Goal: Task Accomplishment & Management: Complete application form

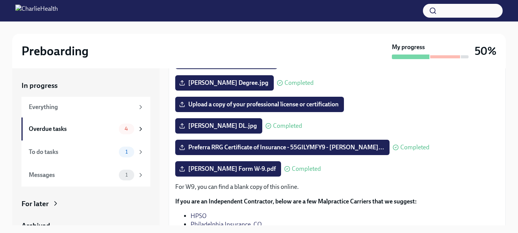
scroll to position [127, 0]
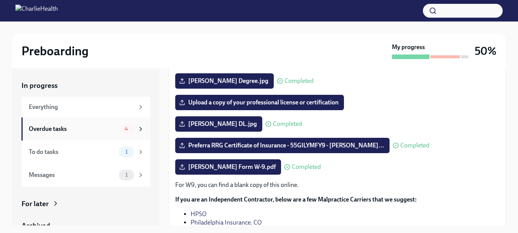
click at [62, 130] on div "Overdue tasks" at bounding box center [72, 129] width 87 height 8
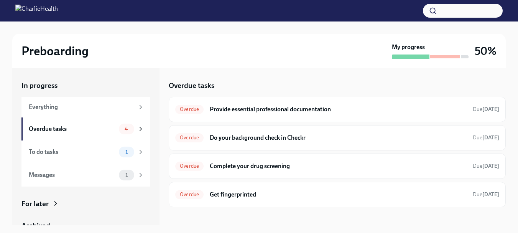
drag, startPoint x: 507, startPoint y: 102, endPoint x: 505, endPoint y: 154, distance: 52.2
click at [505, 154] on div "Preboarding My progress 50% In progress Everything Overdue tasks 4 To do tasks …" at bounding box center [259, 164] width 518 height 286
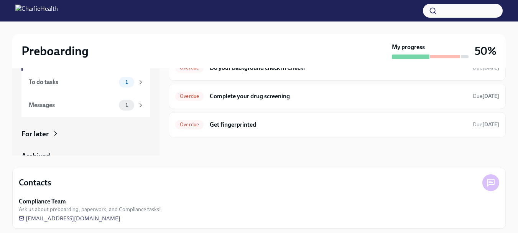
scroll to position [75, 0]
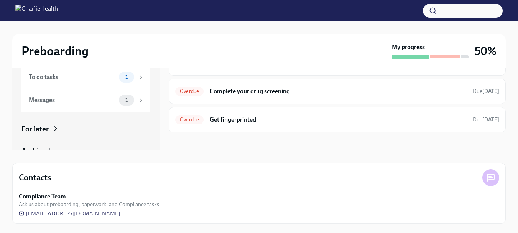
click at [342, 200] on div "Compliance Team Ask us about preboarding, paperwork, and Compliance tasks!" at bounding box center [259, 200] width 480 height 16
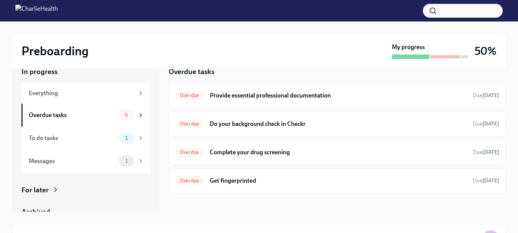
scroll to position [13, 0]
click at [410, 124] on h6 "Do your background check in Checkr" at bounding box center [338, 124] width 257 height 8
